Goal: Communication & Community: Answer question/provide support

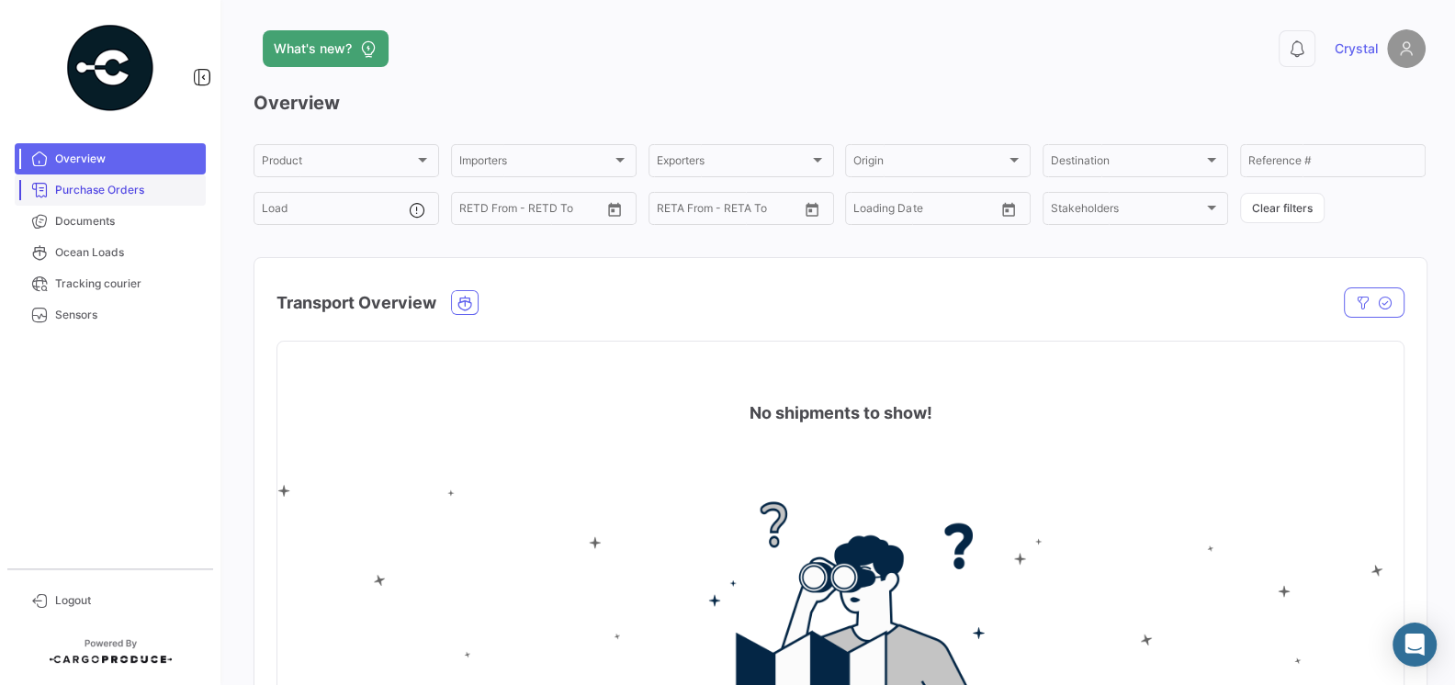
click at [123, 201] on link "Purchase Orders" at bounding box center [110, 189] width 191 height 31
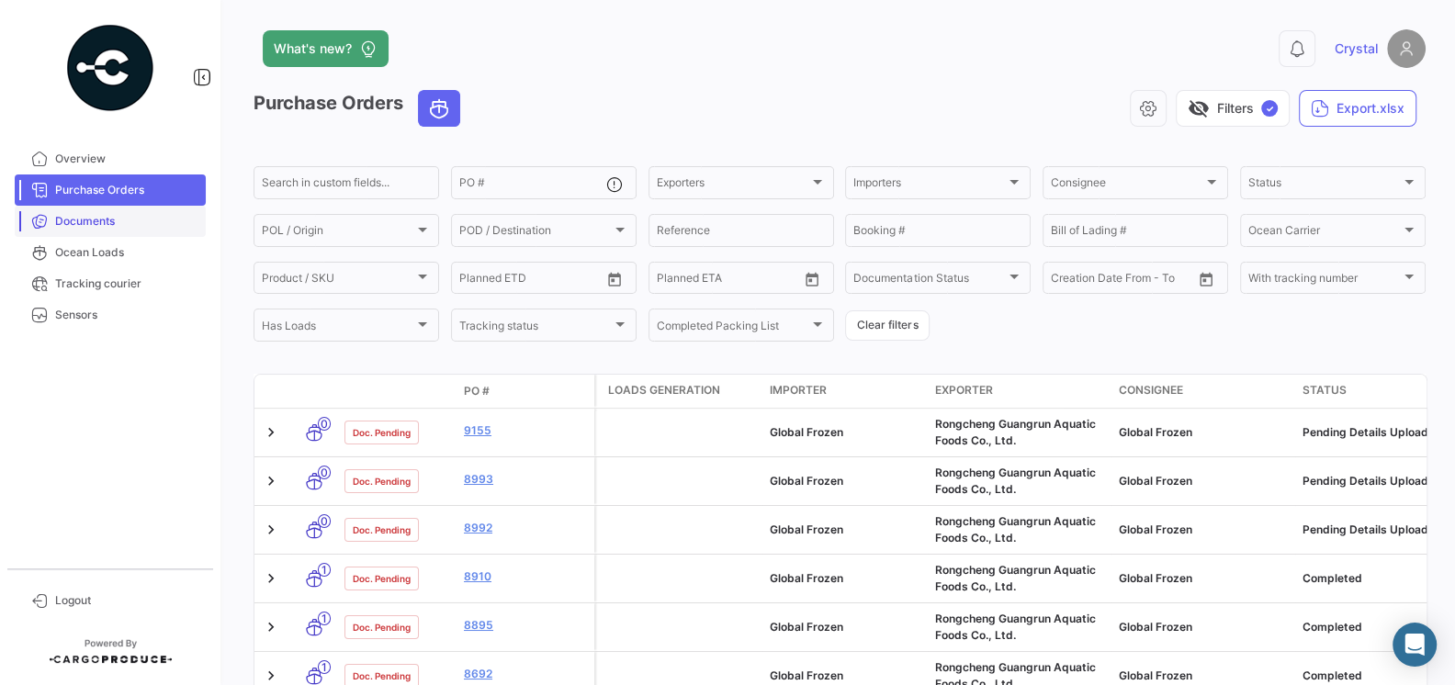
click at [114, 227] on span "Documents" at bounding box center [126, 221] width 143 height 17
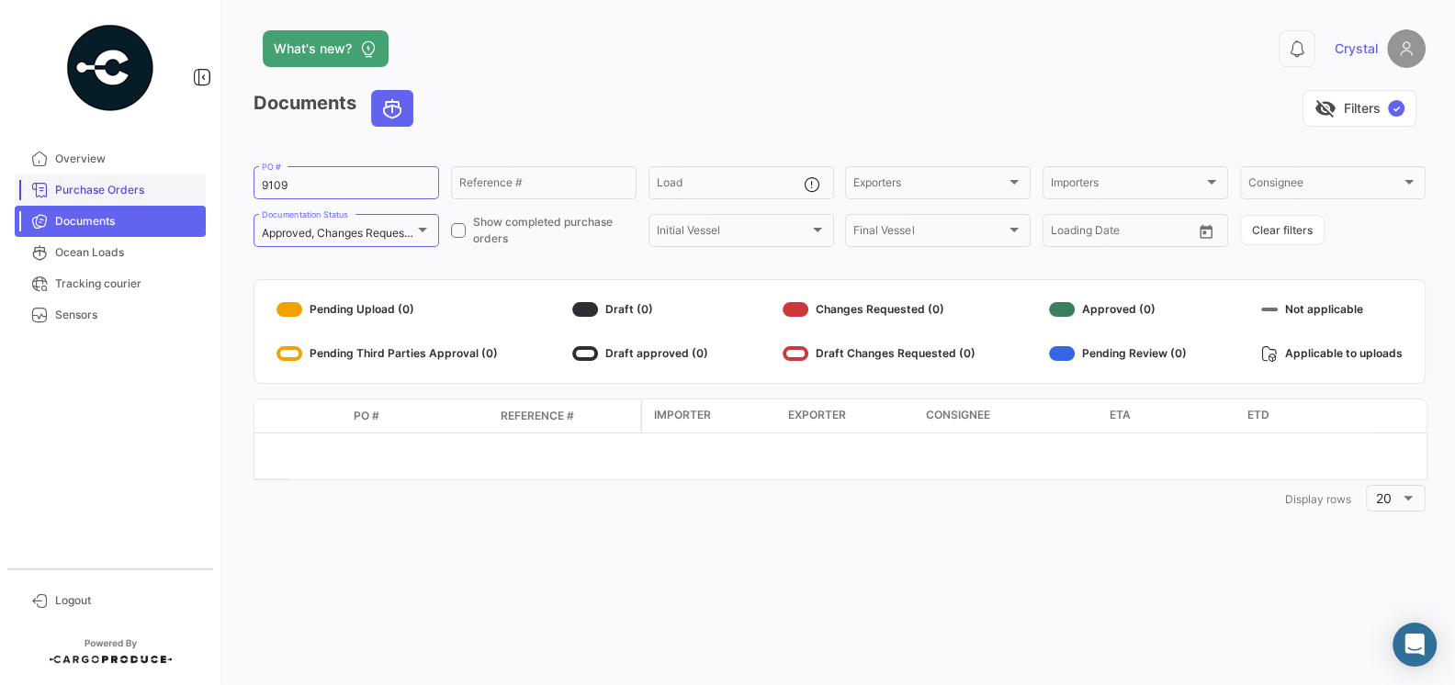
click at [93, 191] on span "Purchase Orders" at bounding box center [126, 190] width 143 height 17
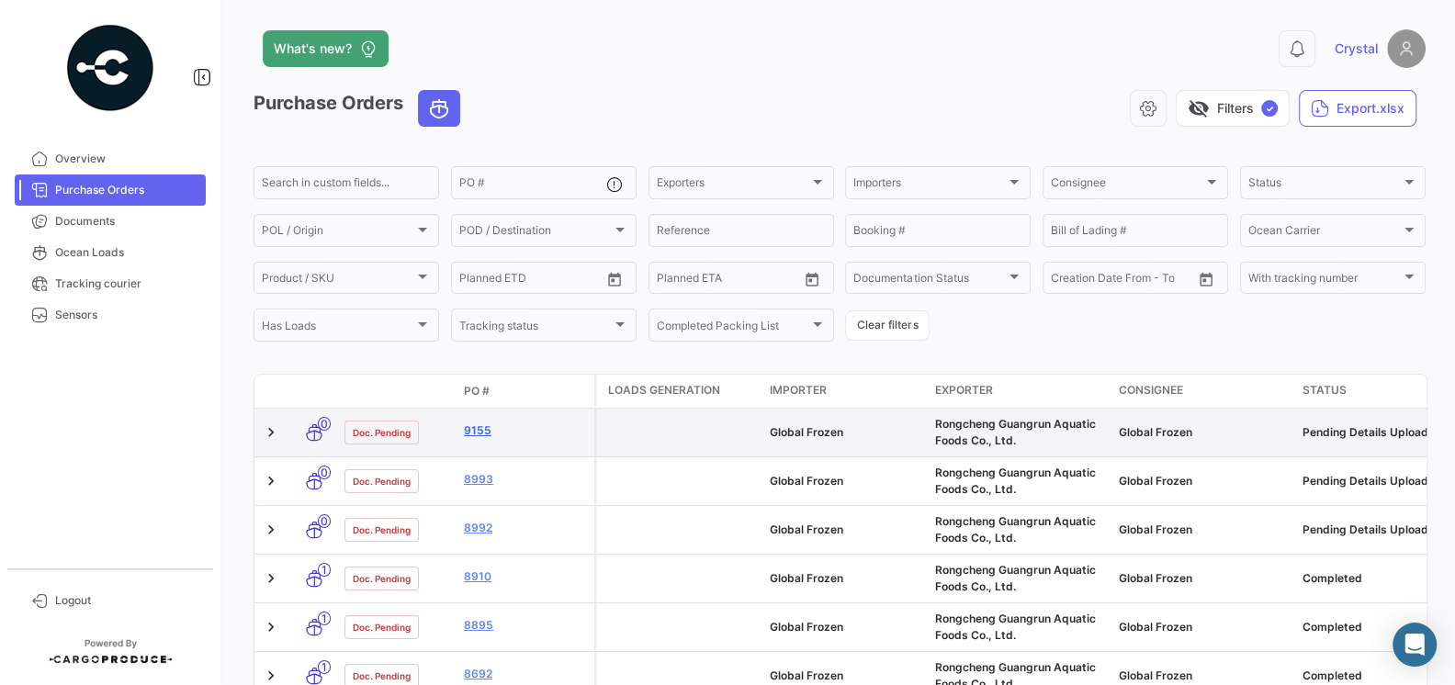
click at [473, 430] on link "9155" at bounding box center [525, 430] width 123 height 17
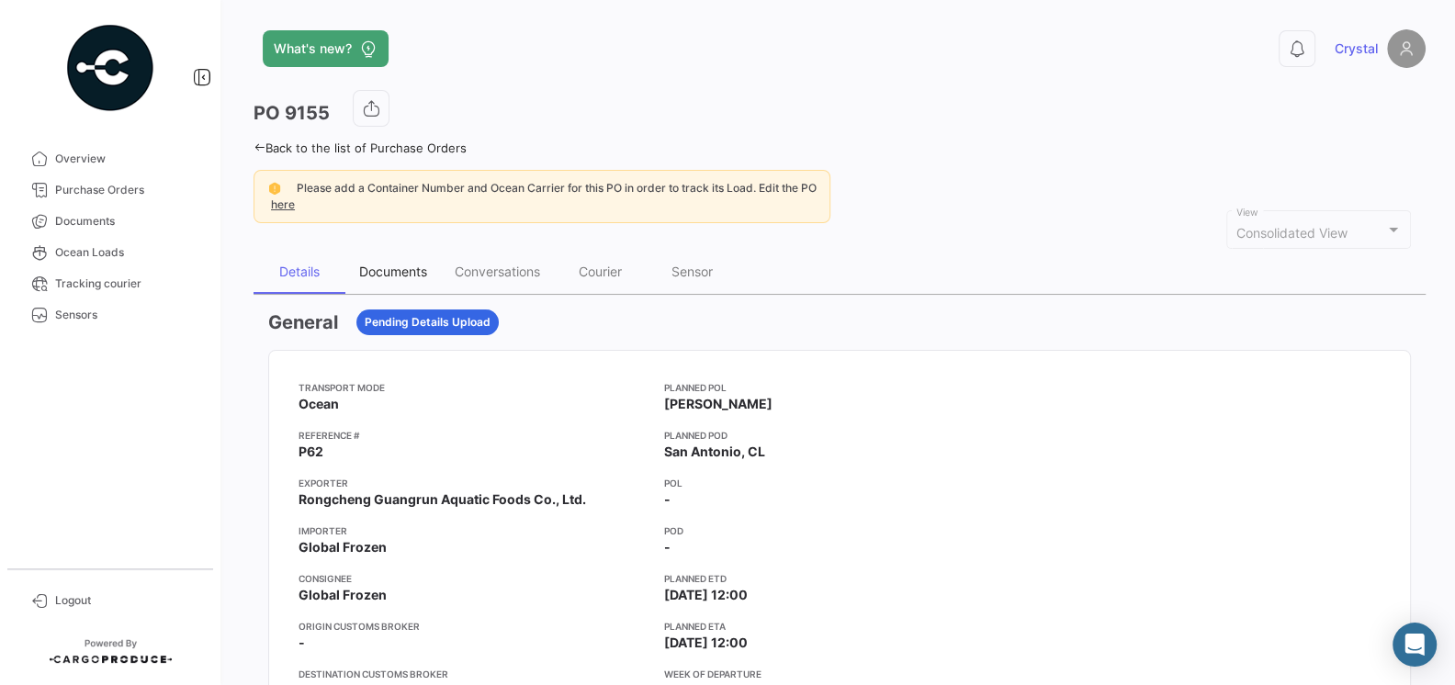
click at [378, 270] on div "Documents" at bounding box center [393, 272] width 68 height 16
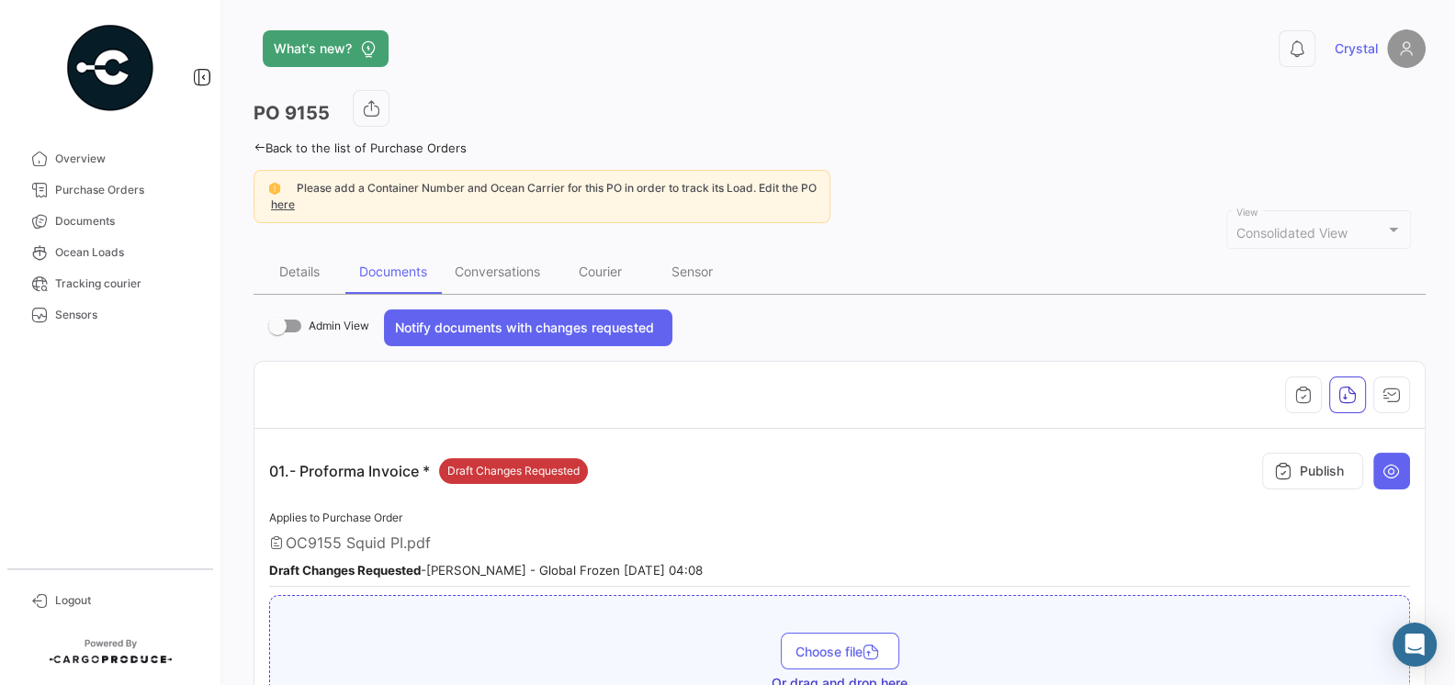
click at [686, 479] on div "01.- Proforma Invoice * Draft Changes Requested Publish" at bounding box center [839, 471] width 1141 height 55
click at [739, 507] on div "Applies to Purchase Order OC9155 Squid PI.pdf Draft Changes Requested - [PERSON…" at bounding box center [839, 547] width 1141 height 81
click at [510, 270] on div "Conversations" at bounding box center [497, 272] width 85 height 16
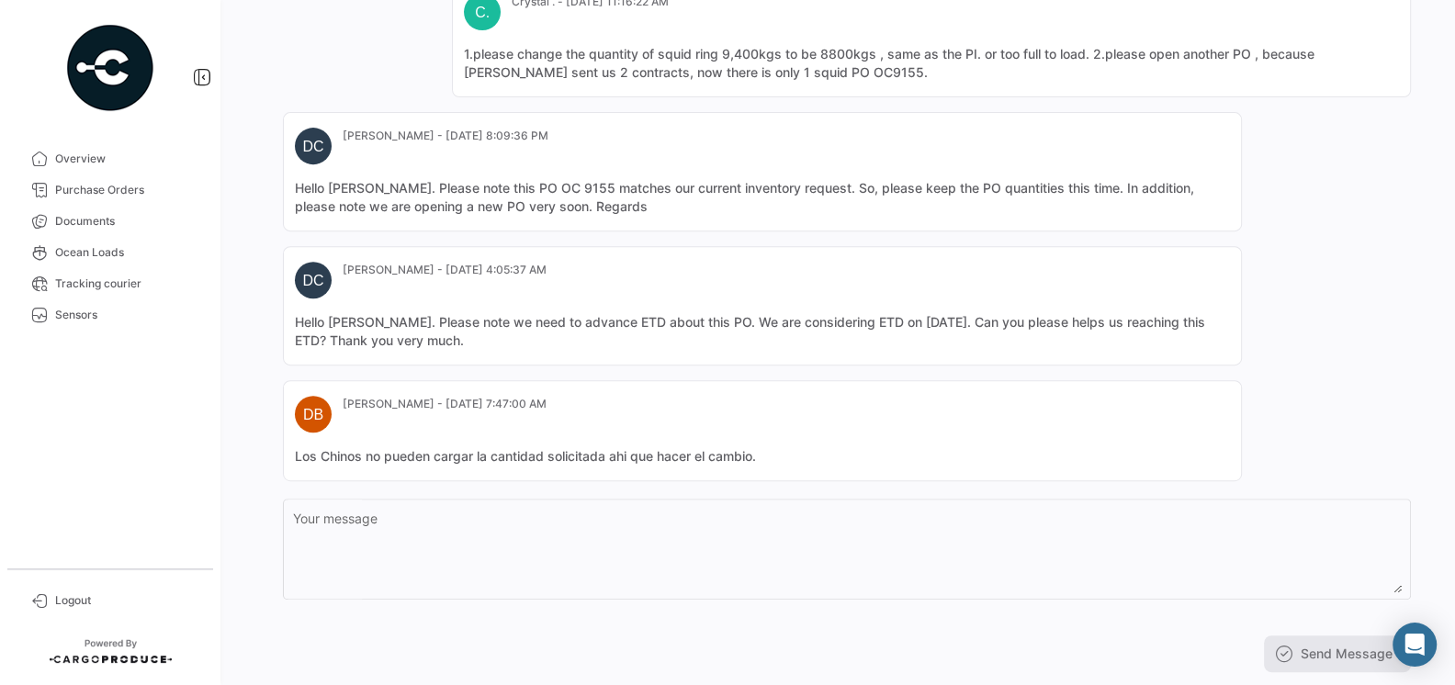
scroll to position [610, 0]
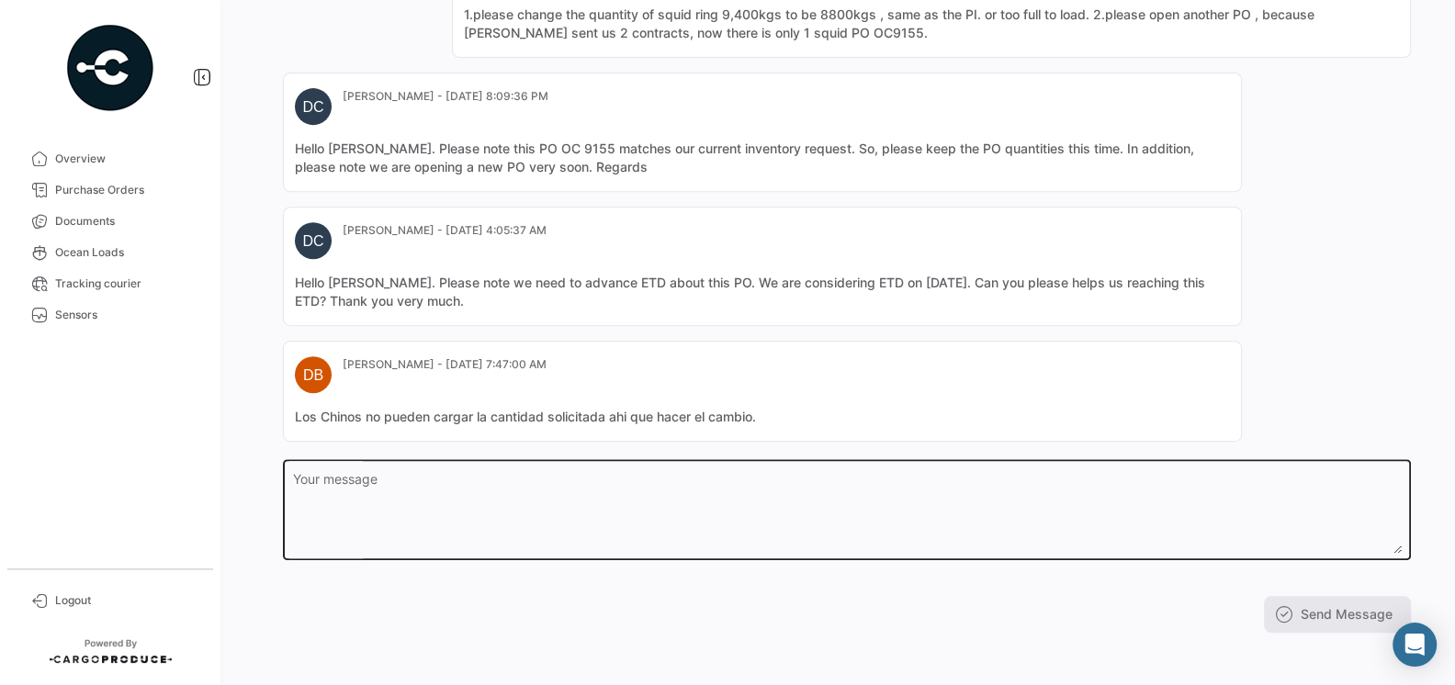
click at [632, 508] on textarea "Your message" at bounding box center [847, 513] width 1109 height 81
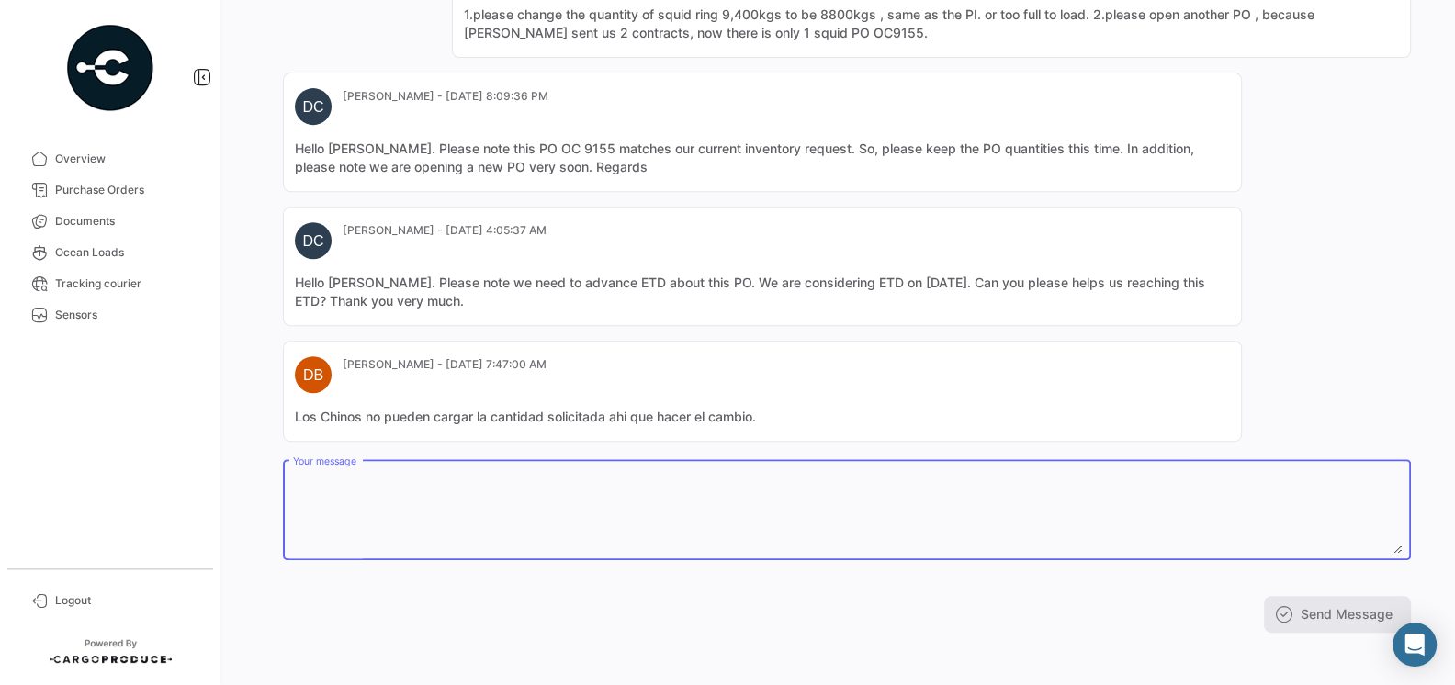
click at [590, 473] on textarea "Your message" at bounding box center [847, 513] width 1109 height 81
click at [457, 510] on textarea "Your message" at bounding box center [847, 513] width 1109 height 81
type textarea "h"
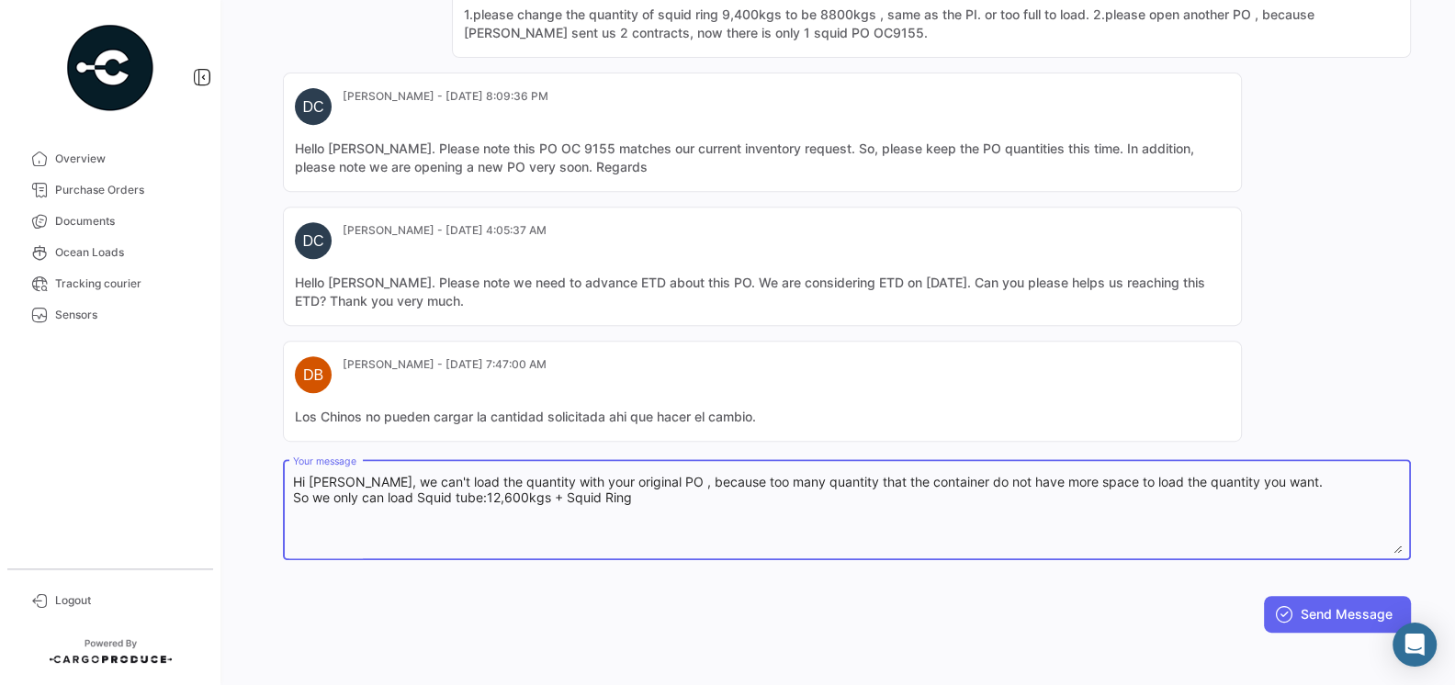
click at [458, 496] on textarea "Hi [PERSON_NAME], we can't load the quantity with your original PO , because to…" at bounding box center [847, 513] width 1109 height 81
click at [659, 488] on textarea "Hi [PERSON_NAME], we can't load the quantity with your original PO , because to…" at bounding box center [847, 513] width 1109 height 81
click at [412, 495] on textarea "Hi [PERSON_NAME], we can't load the quantity with your original PO , because to…" at bounding box center [847, 513] width 1109 height 81
drag, startPoint x: 412, startPoint y: 495, endPoint x: 693, endPoint y: 499, distance: 281.1
click at [693, 499] on textarea "Hi [PERSON_NAME], we can't load the quantity with your original PO , because to…" at bounding box center [847, 513] width 1109 height 81
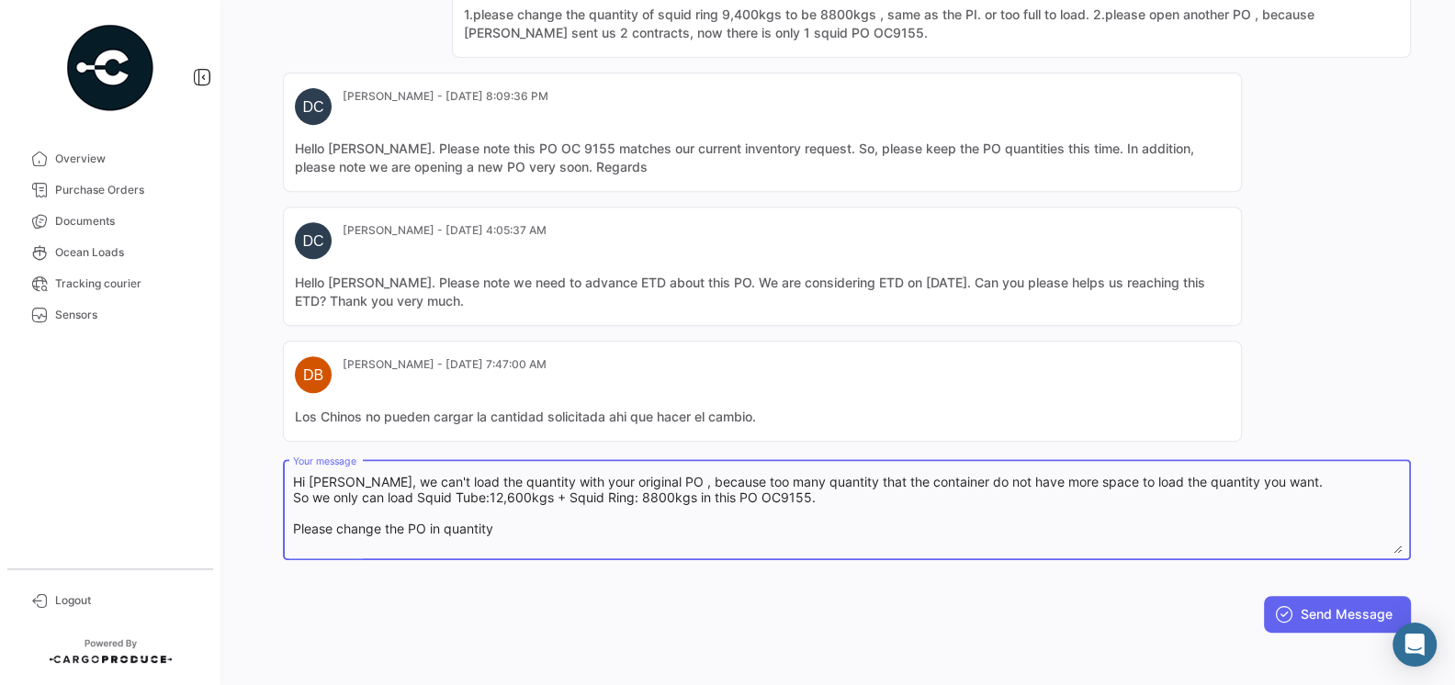
click at [662, 515] on textarea "Hi [PERSON_NAME], we can't load the quantity with your original PO , because to…" at bounding box center [847, 513] width 1109 height 81
paste textarea "Squid Tube:12,600kgs + Squid Ring: 8800kgs"
click at [495, 521] on textarea "Hi [PERSON_NAME], we can't load the quantity with your original PO , because to…" at bounding box center [847, 513] width 1109 height 81
click at [784, 524] on textarea "Hi [PERSON_NAME], we can't load the quantity with your original PO , because to…" at bounding box center [847, 513] width 1109 height 81
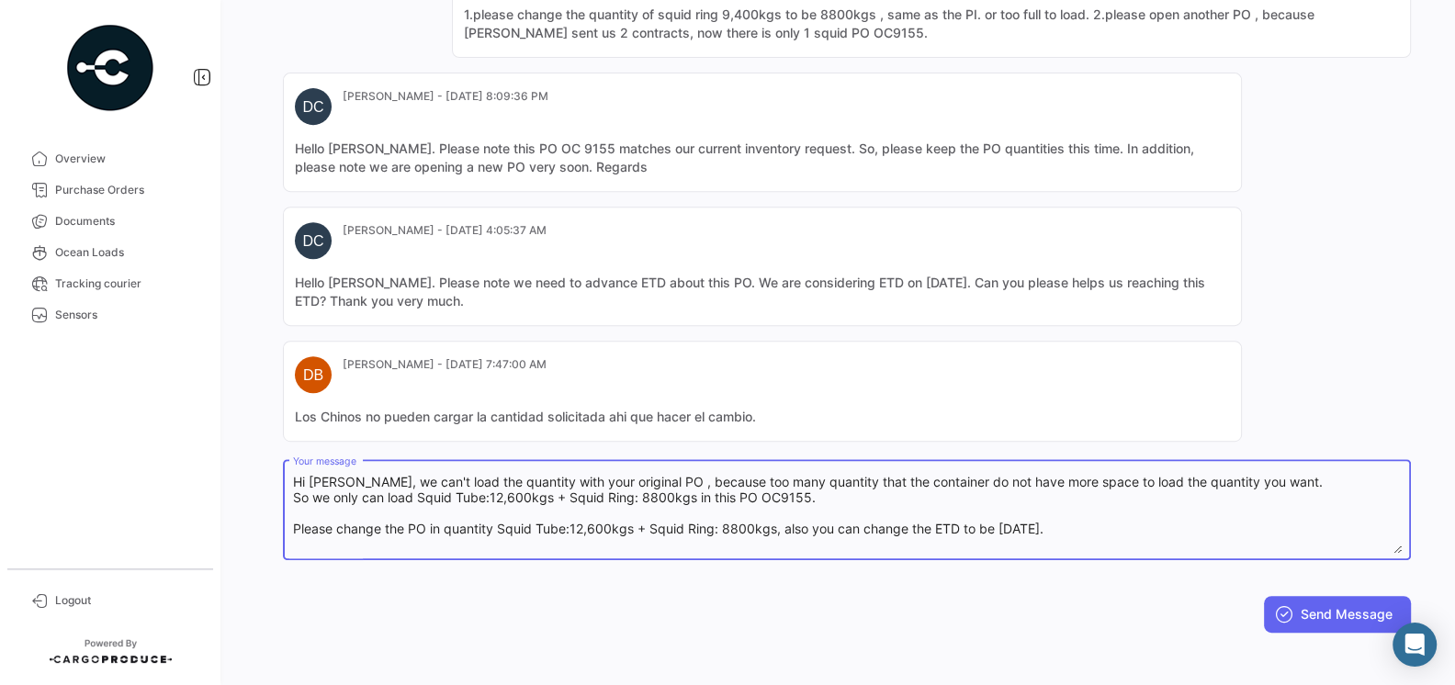
click at [1084, 521] on textarea "Hi [PERSON_NAME], we can't load the quantity with your original PO , because to…" at bounding box center [847, 513] width 1109 height 81
click at [429, 526] on textarea "Hi [PERSON_NAME], we can't load the quantity with your original PO , because to…" at bounding box center [847, 513] width 1109 height 81
type textarea "Hi [PERSON_NAME], we can't load the quantity with your original PO , because to…"
click at [1365, 608] on button "Send Message" at bounding box center [1337, 614] width 147 height 37
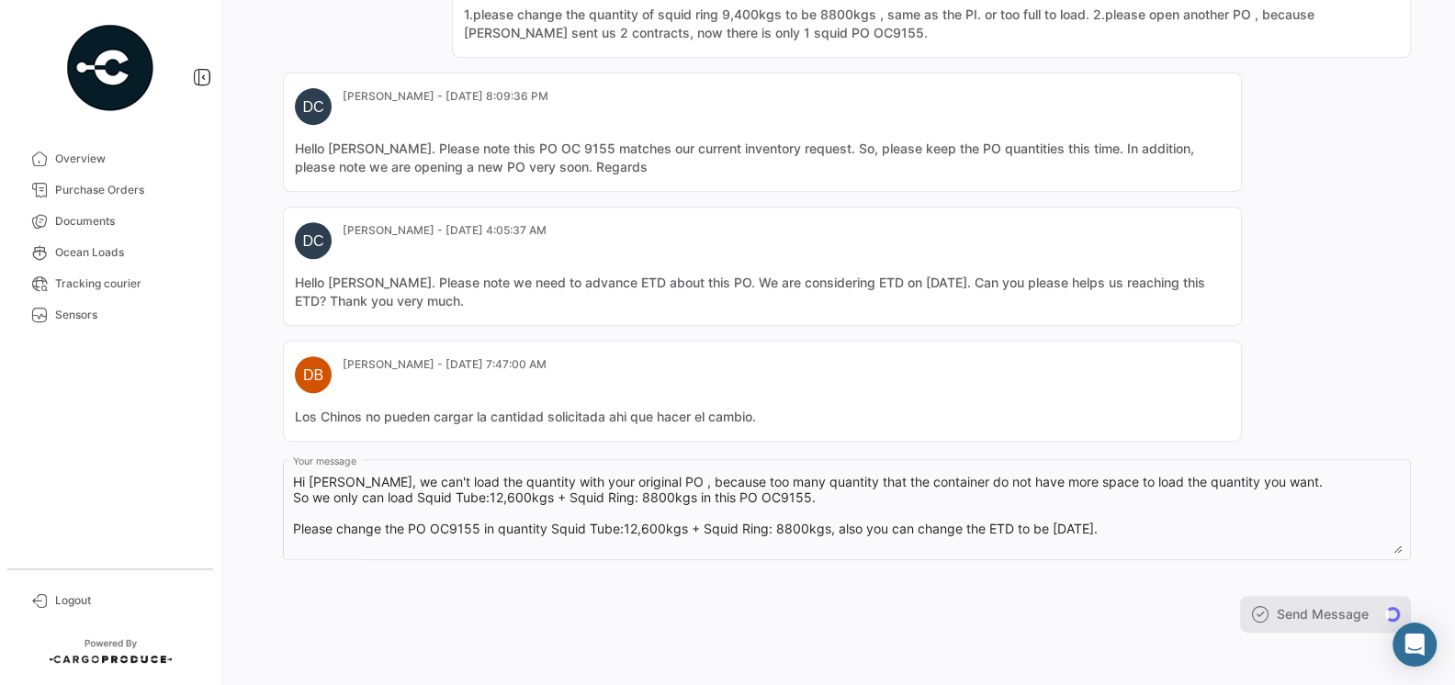
click at [1102, 599] on div "Send Message" at bounding box center [847, 614] width 1128 height 37
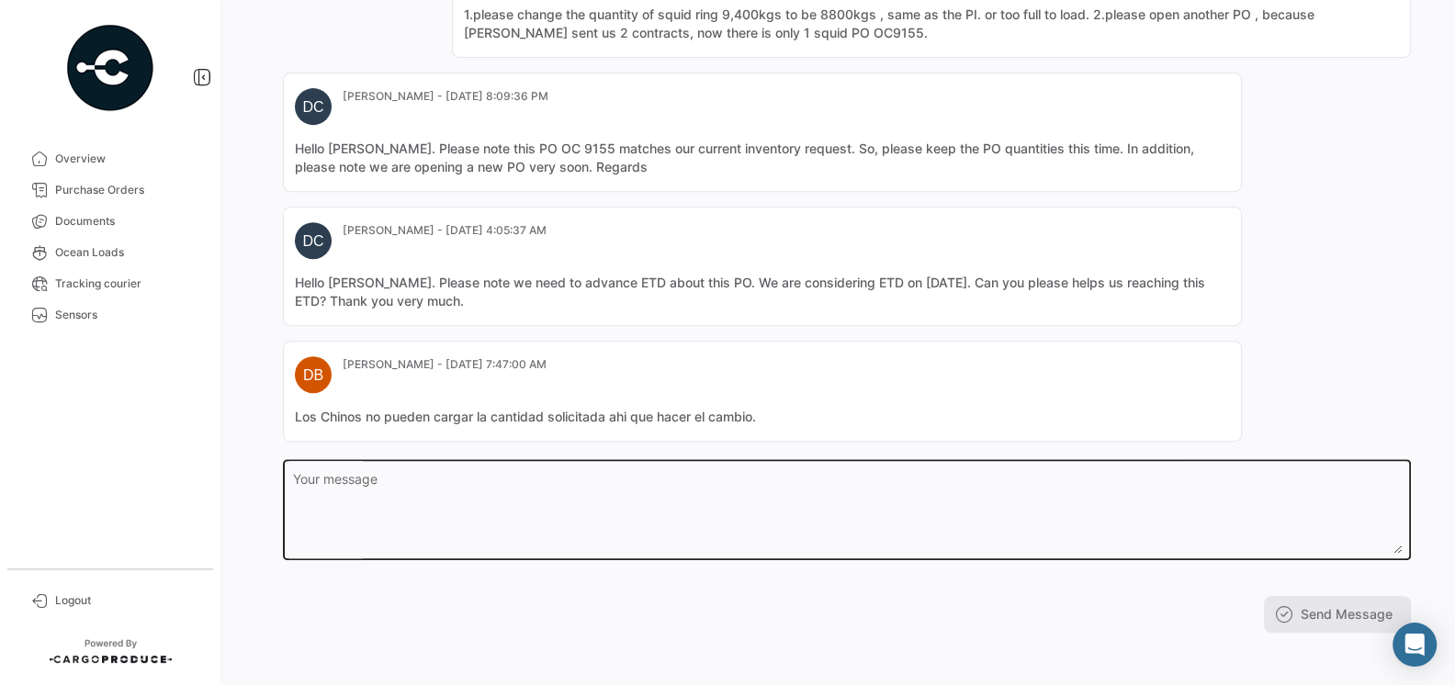
click at [1054, 530] on textarea "Your message" at bounding box center [847, 513] width 1109 height 81
